Goal: Obtain resource: Download file/media

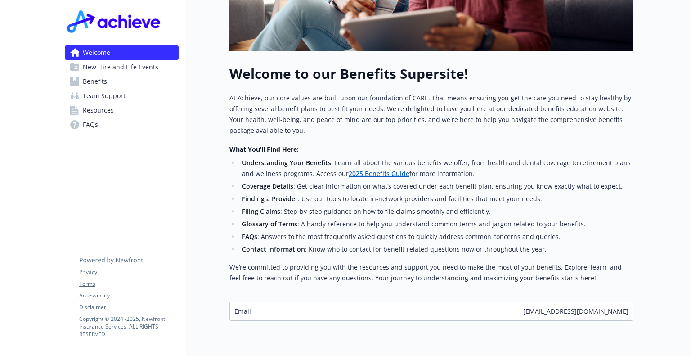
scroll to position [293, 0]
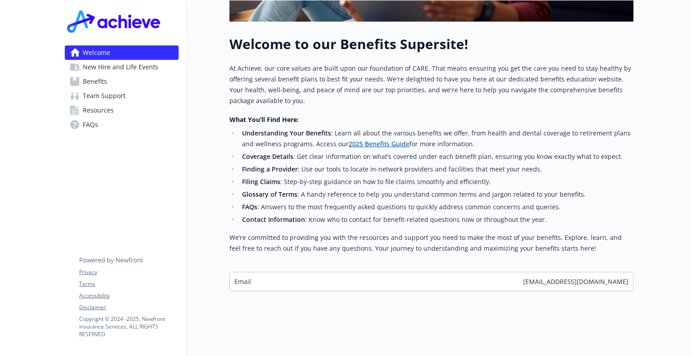
click at [144, 64] on span "New Hire and Life Events" at bounding box center [121, 67] width 76 height 14
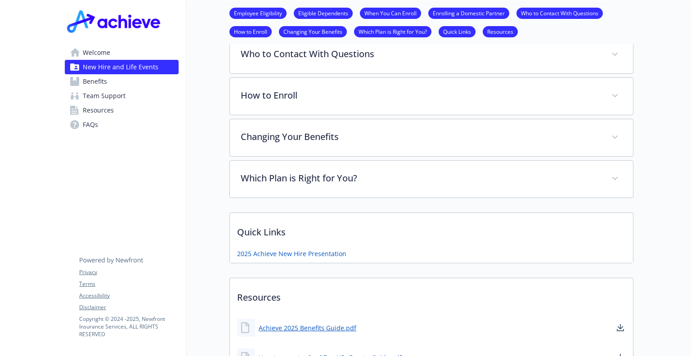
scroll to position [474, 0]
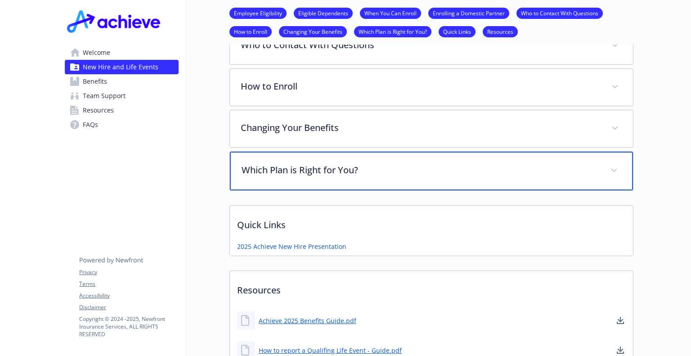
click at [366, 168] on p "Which Plan is Right for You?" at bounding box center [421, 170] width 358 height 14
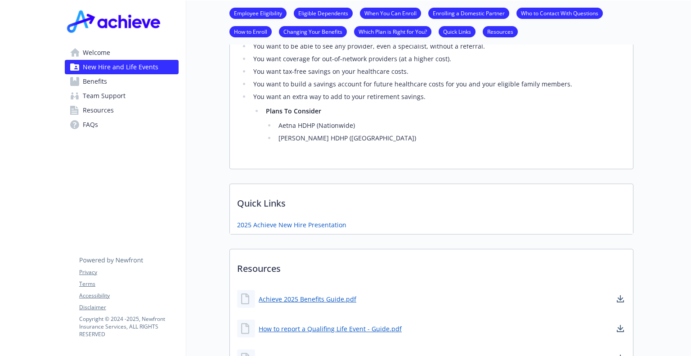
scroll to position [1014, 0]
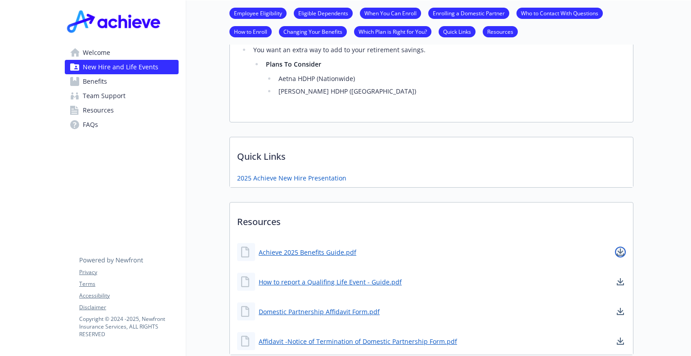
drag, startPoint x: 294, startPoint y: 250, endPoint x: 619, endPoint y: 251, distance: 325.0
click at [619, 251] on icon "download document" at bounding box center [621, 250] width 6 height 5
